Goal: Navigation & Orientation: Find specific page/section

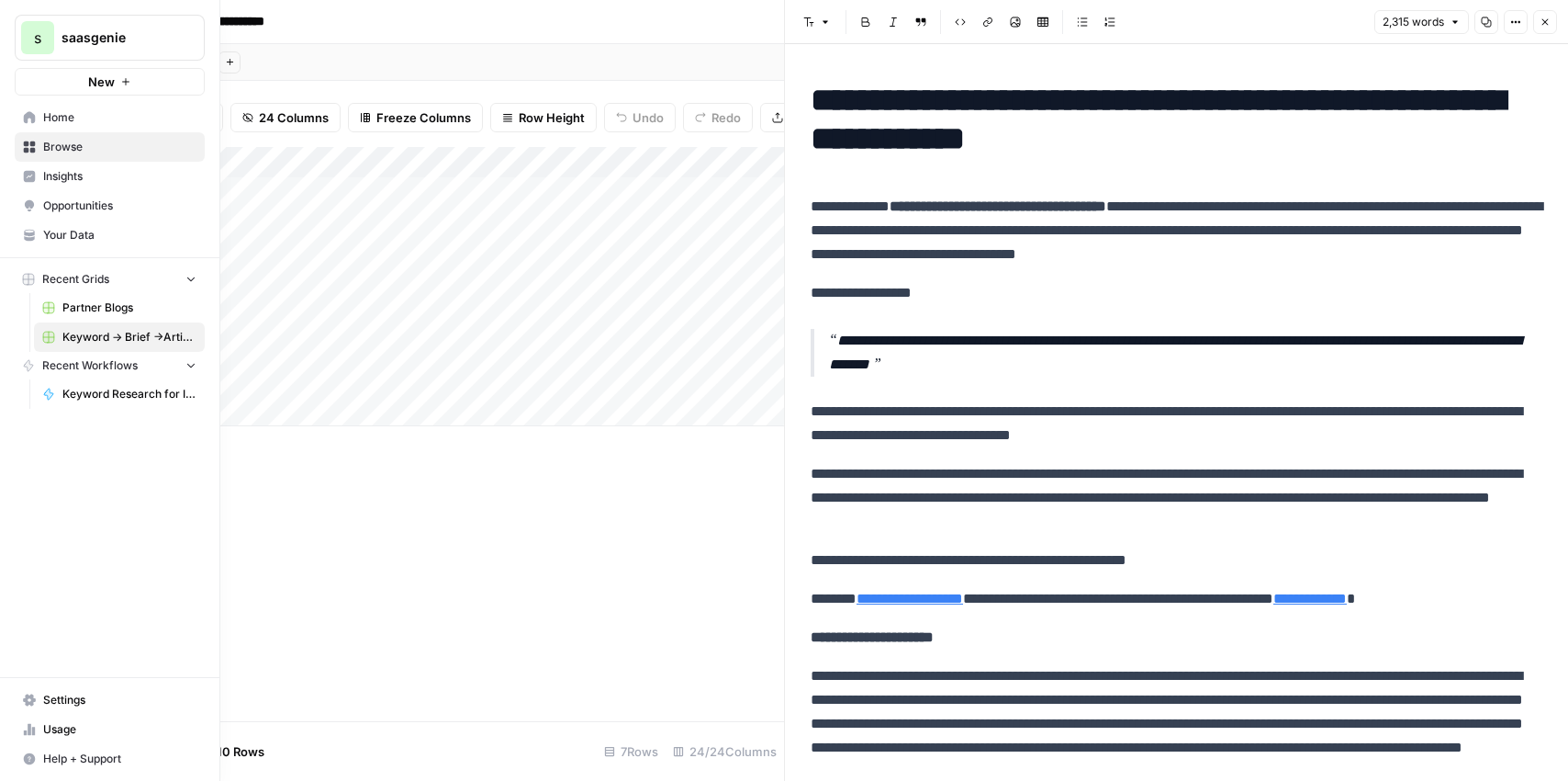
click at [107, 345] on link "Keyword -> Brief ->Article" at bounding box center [120, 337] width 171 height 29
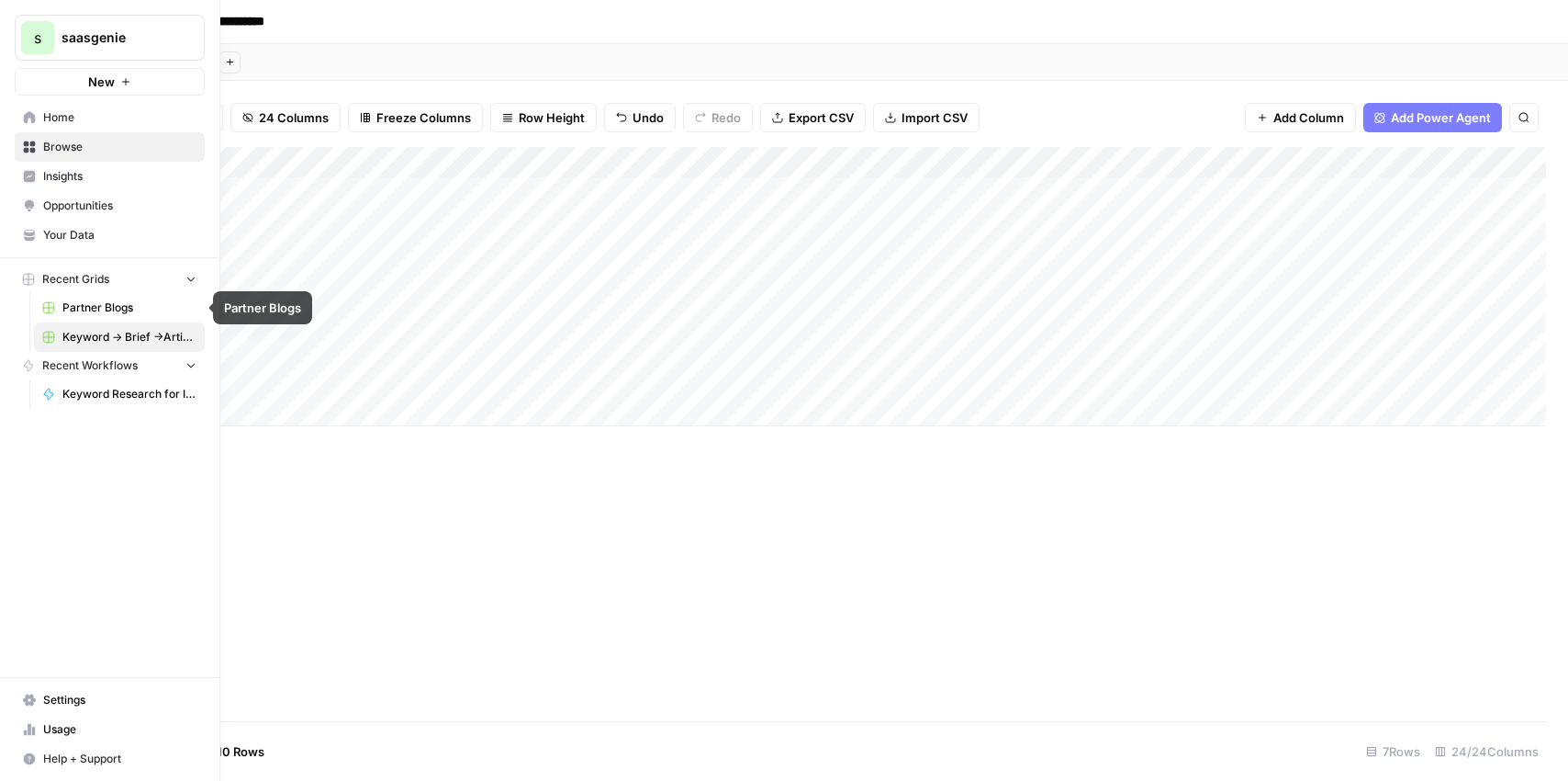
click at [92, 312] on span "Partner Blogs" at bounding box center [129, 307] width 134 height 17
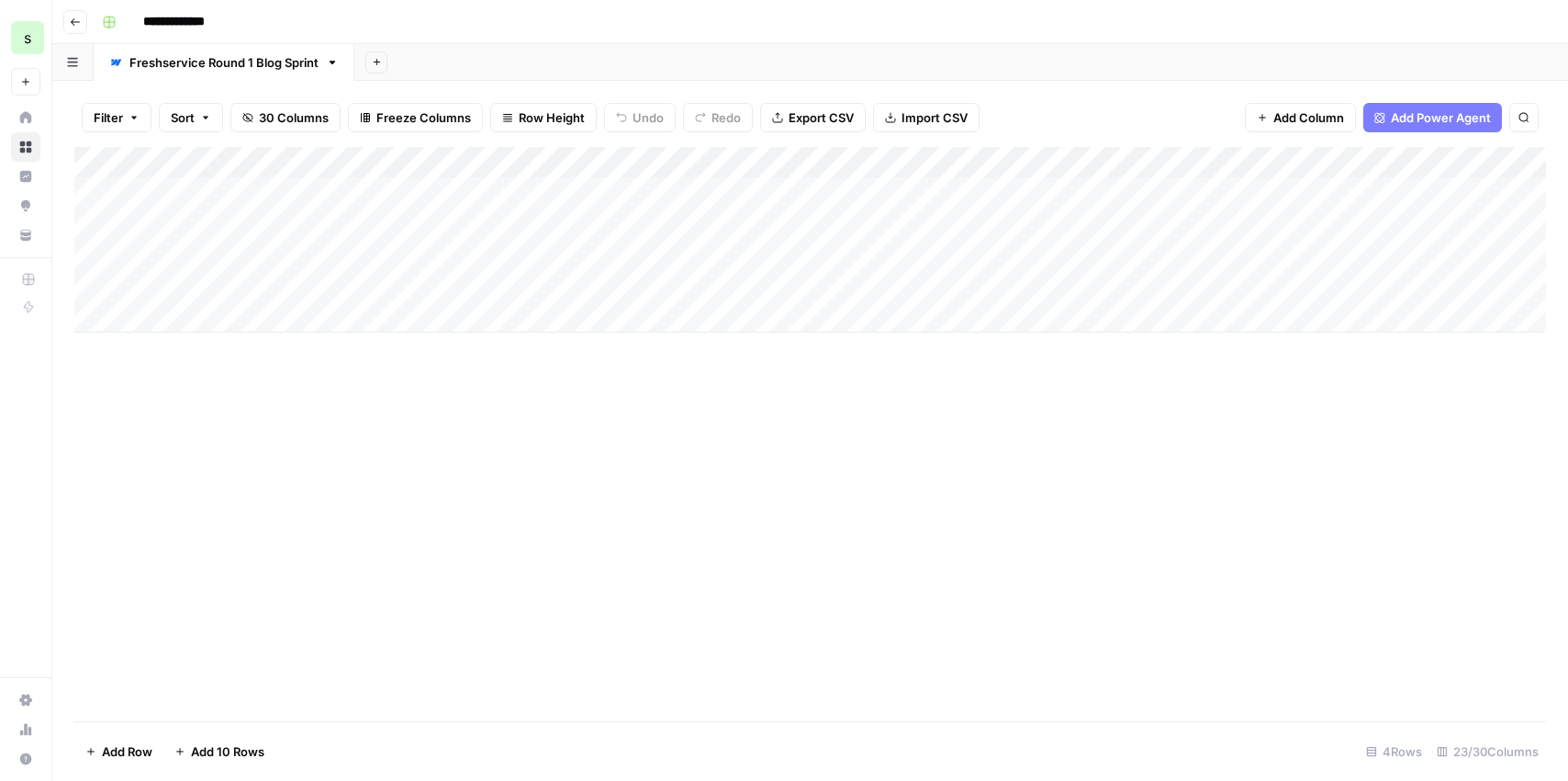
click at [202, 194] on div "Add Column" at bounding box center [810, 239] width 1472 height 186
click at [318, 460] on div "Add Column" at bounding box center [810, 434] width 1472 height 574
click at [23, 141] on icon at bounding box center [26, 147] width 12 height 12
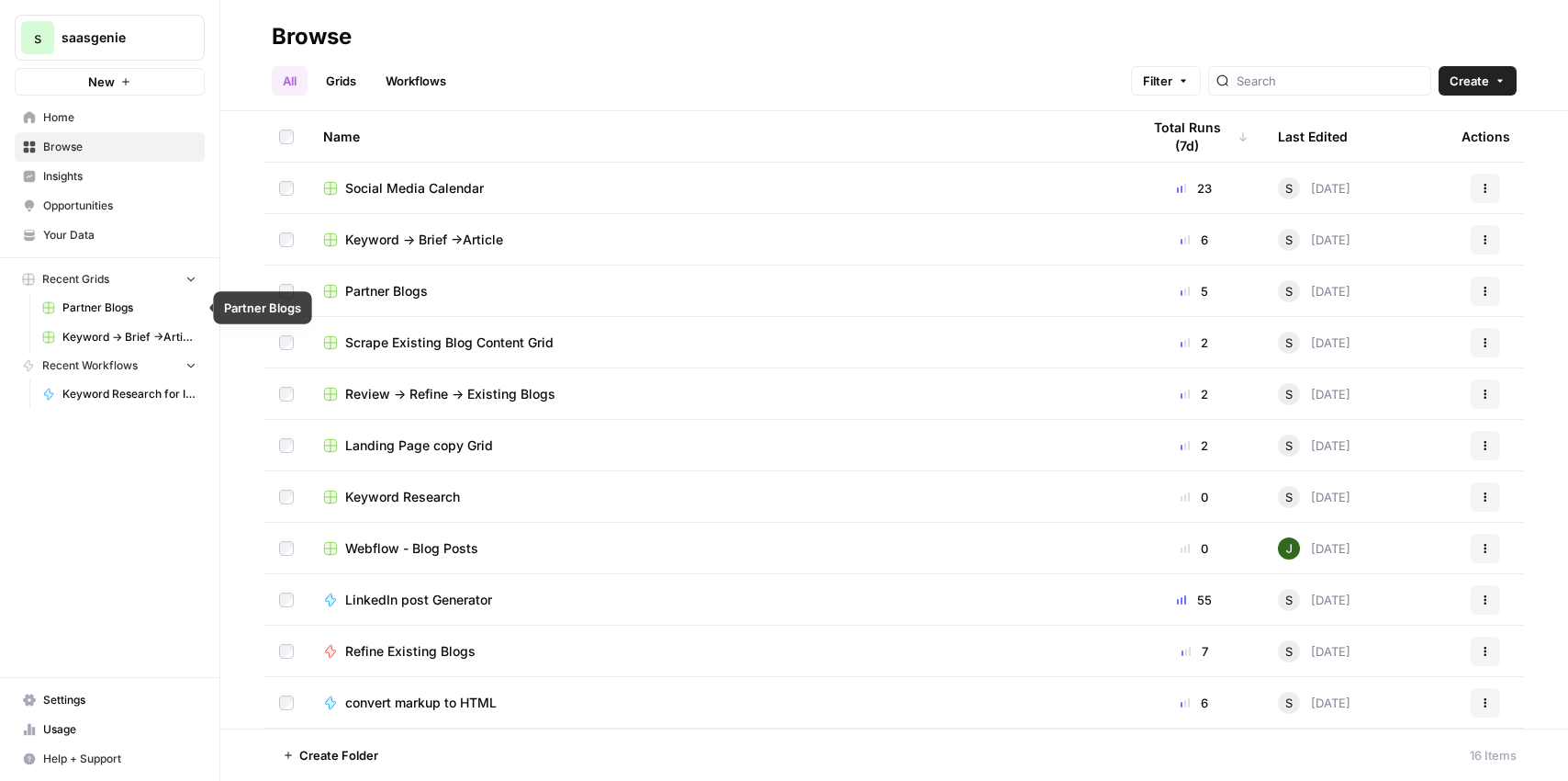
click at [96, 305] on span "Partner Blogs" at bounding box center [129, 307] width 134 height 17
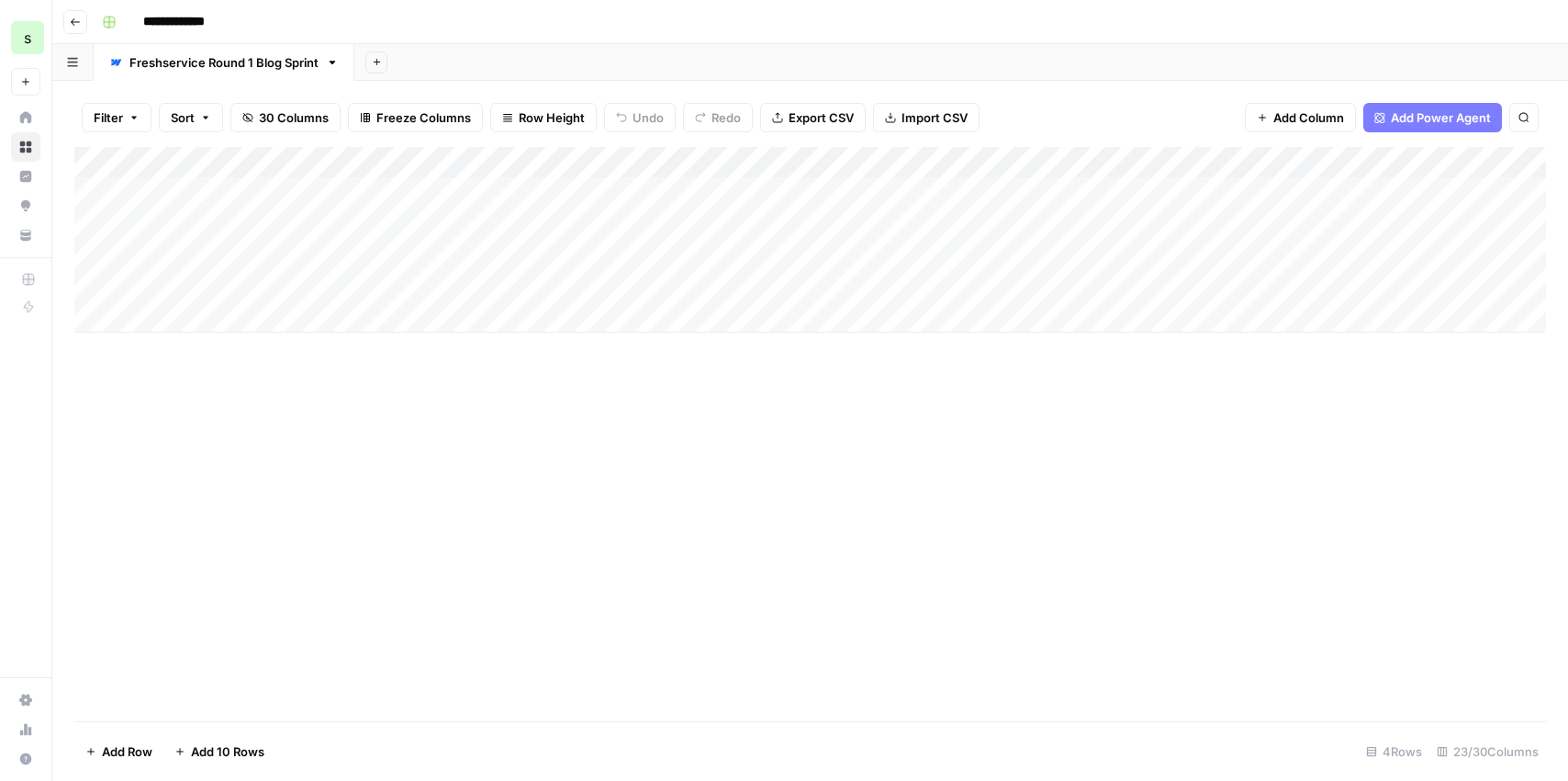
click at [269, 223] on div "Add Column" at bounding box center [810, 239] width 1472 height 186
click at [271, 223] on div "Add Column" at bounding box center [810, 239] width 1472 height 186
click at [1127, 223] on div "Add Column" at bounding box center [810, 239] width 1472 height 186
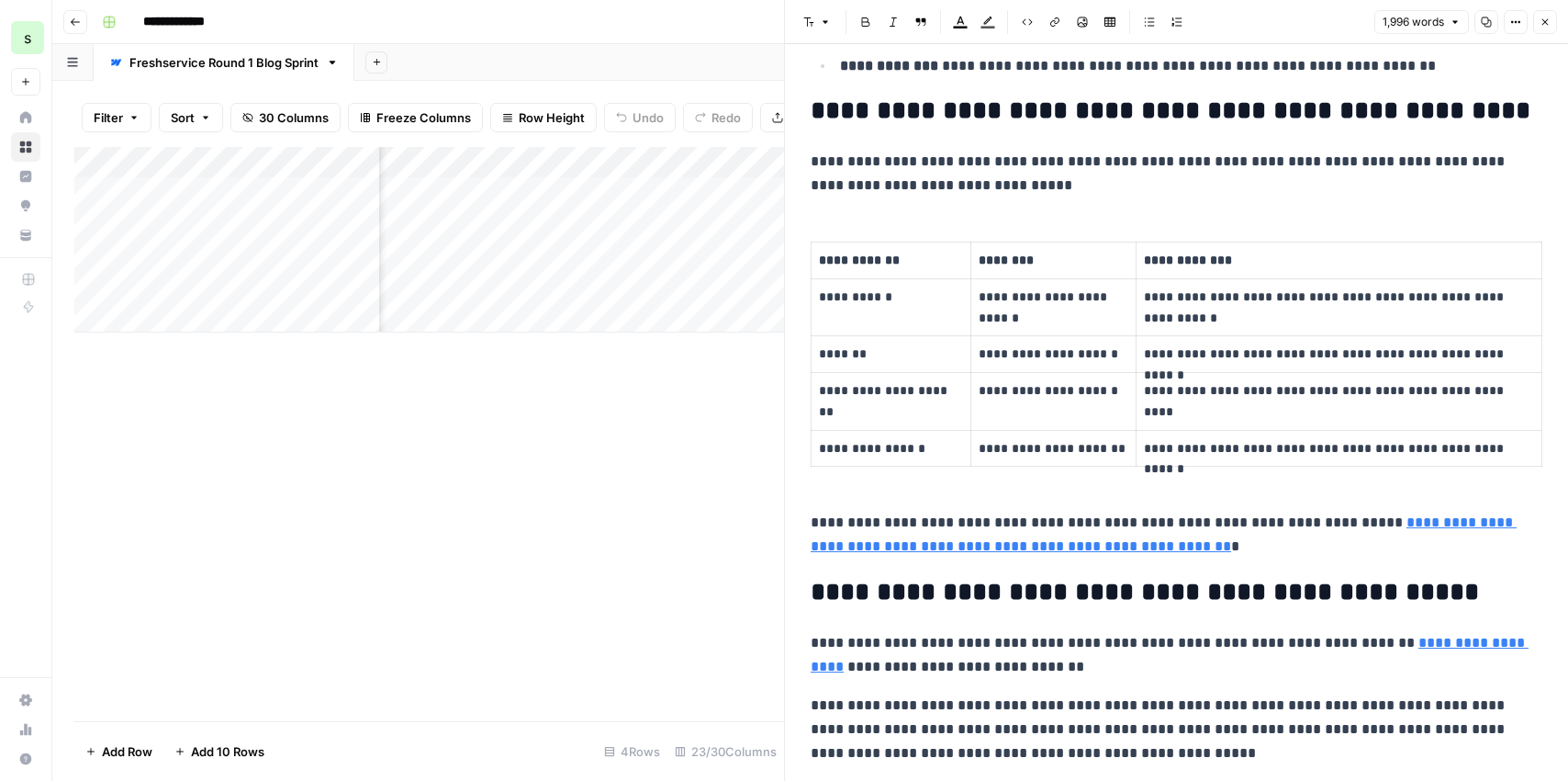
scroll to position [6154, 0]
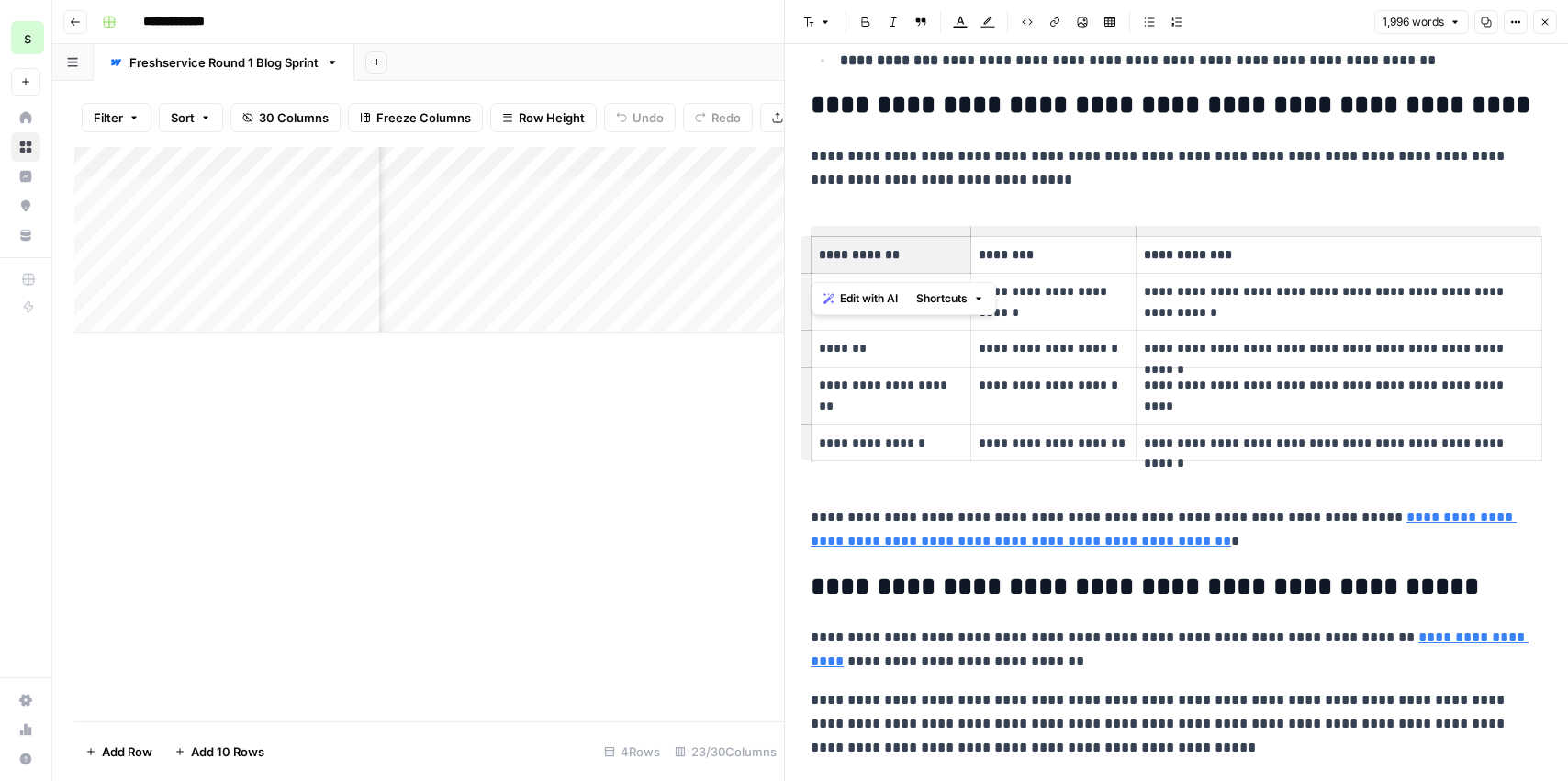
drag, startPoint x: 816, startPoint y: 241, endPoint x: 878, endPoint y: 256, distance: 63.8
click at [945, 293] on body "**********" at bounding box center [784, 390] width 1568 height 781
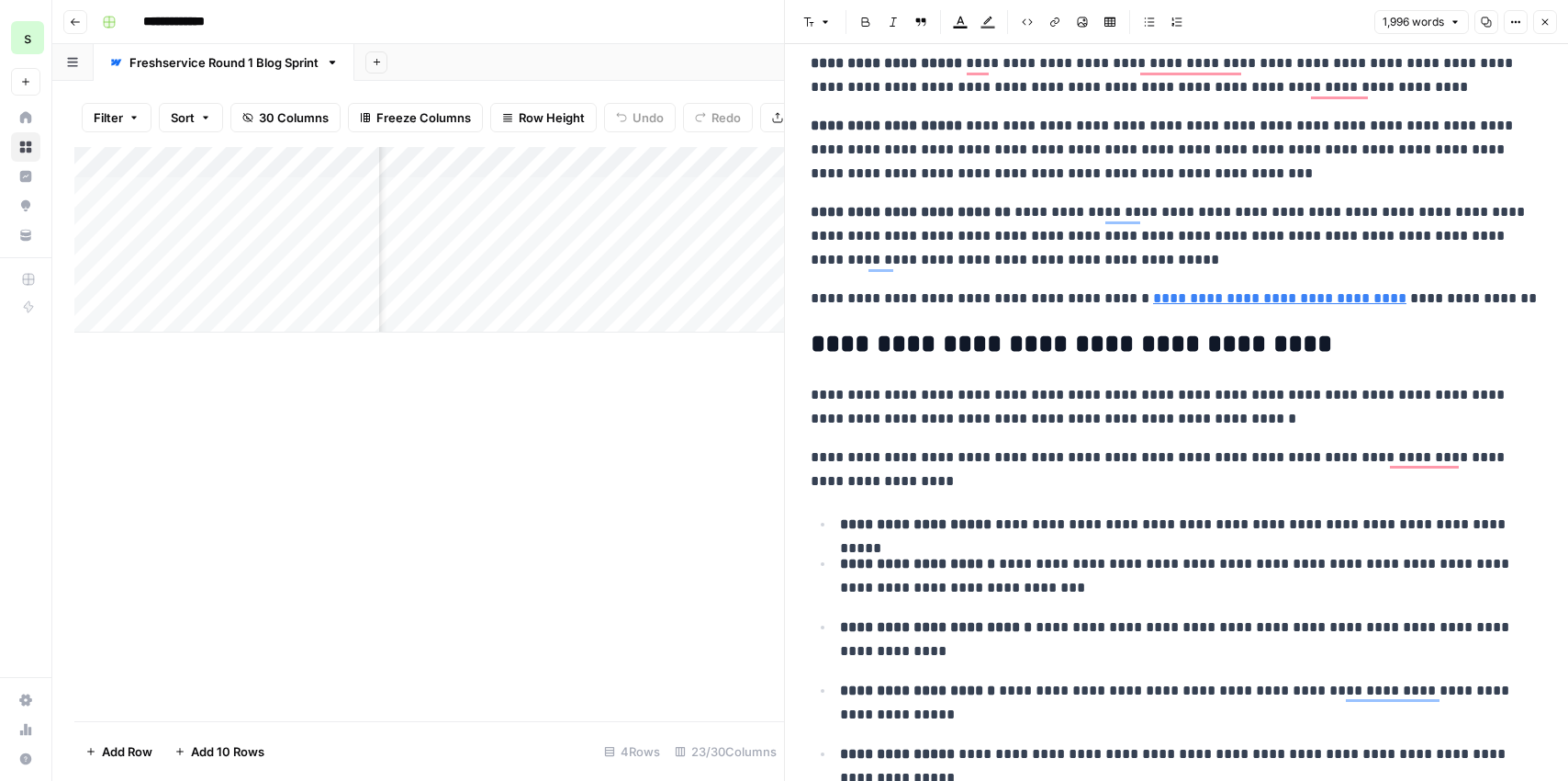
scroll to position [3192, 0]
